Goal: Information Seeking & Learning: Learn about a topic

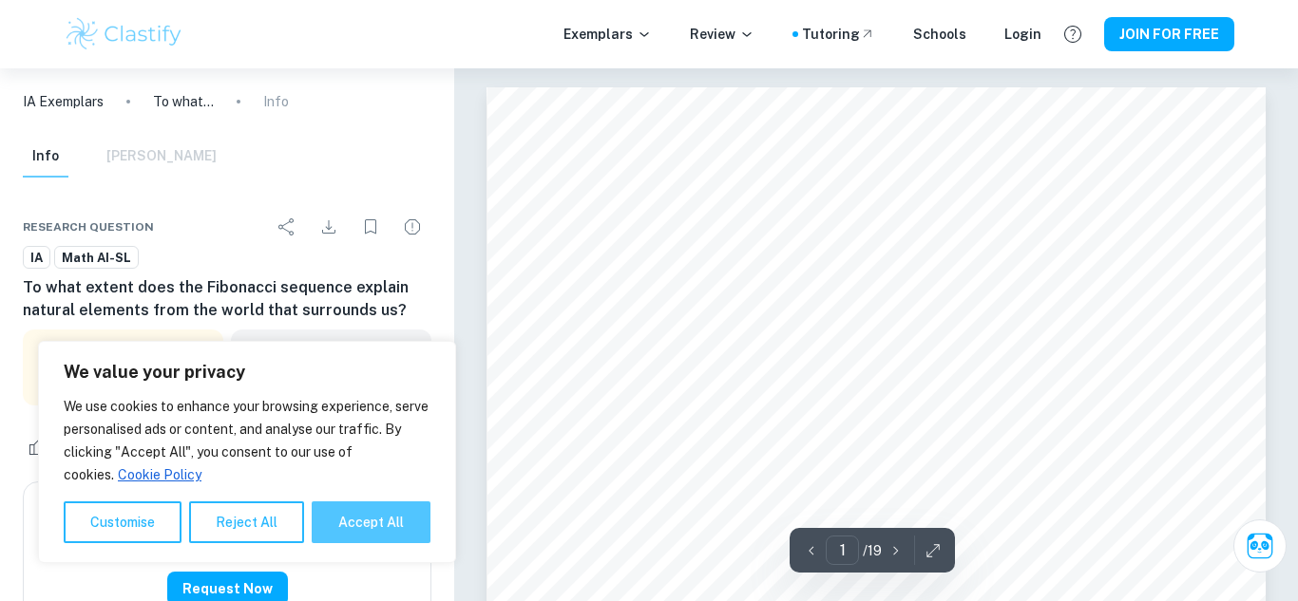
click at [366, 504] on button "Accept All" at bounding box center [371, 523] width 119 height 42
checkbox input "true"
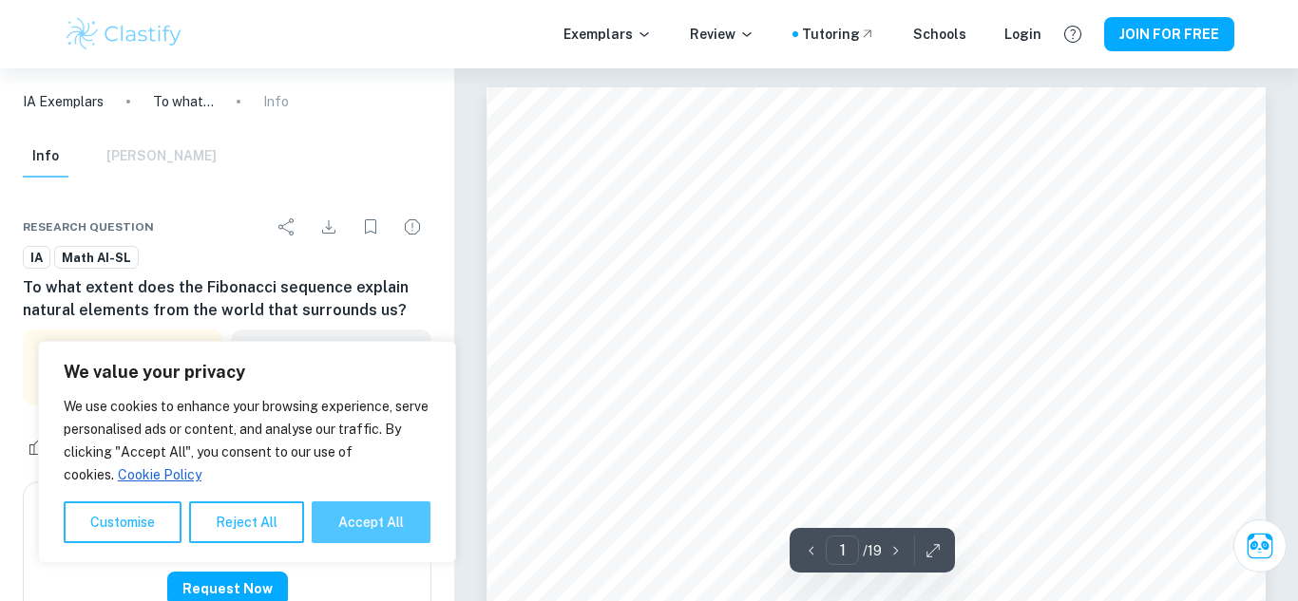
checkbox input "true"
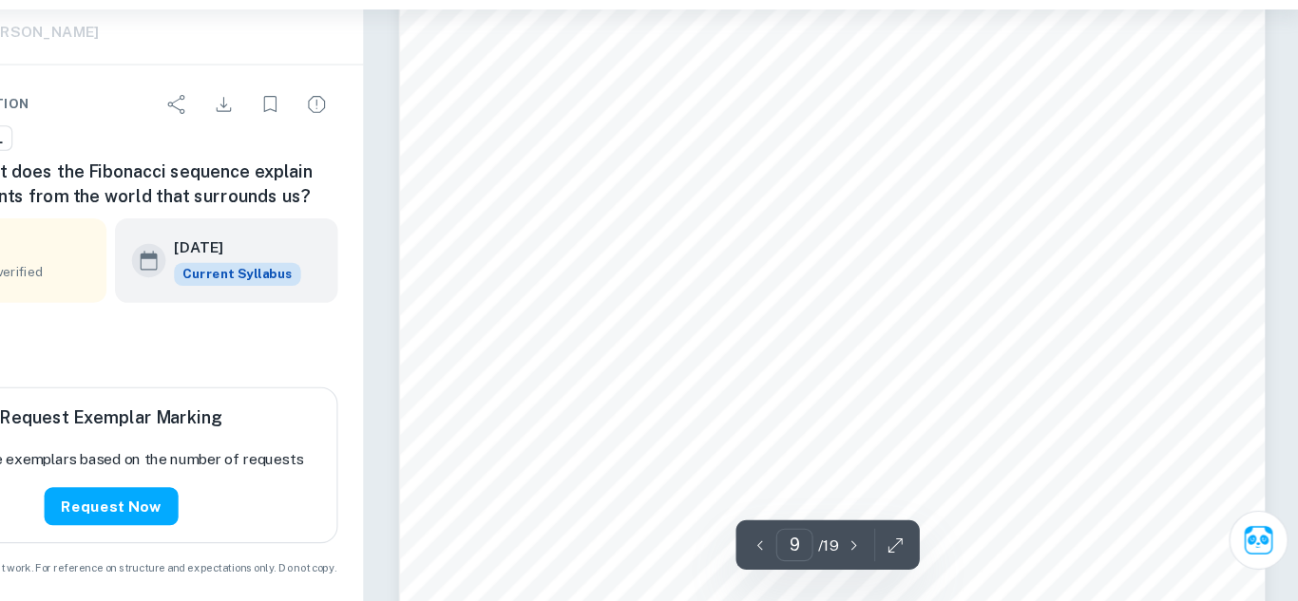
scroll to position [8974, 0]
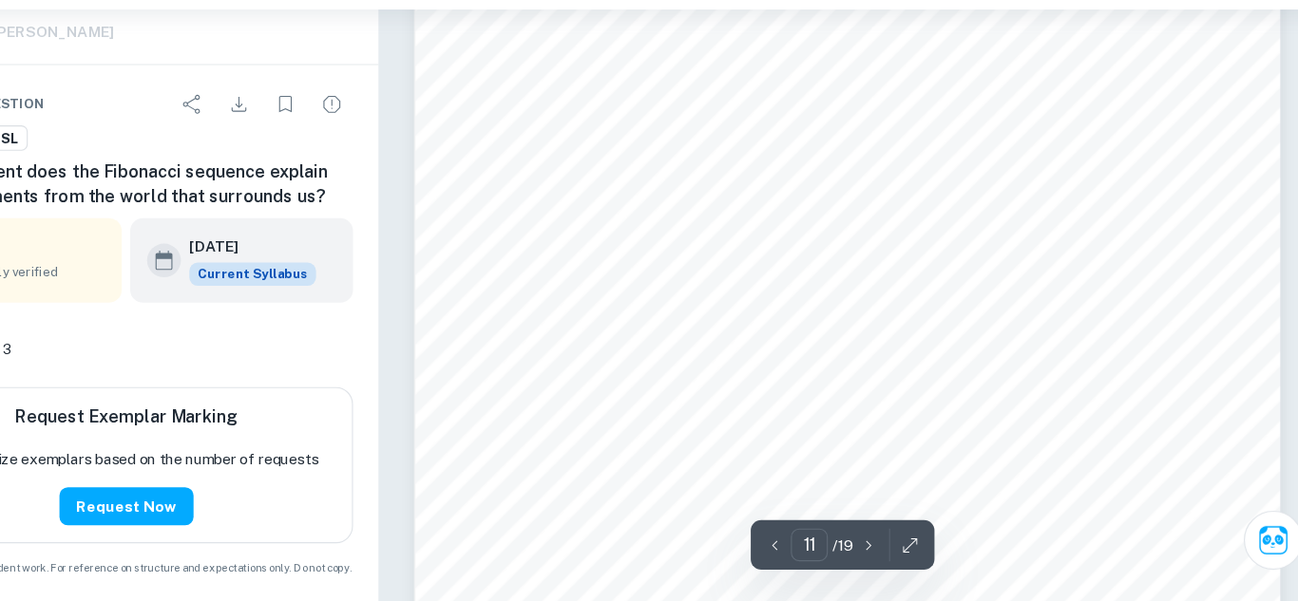
type input "12"
